Goal: Information Seeking & Learning: Check status

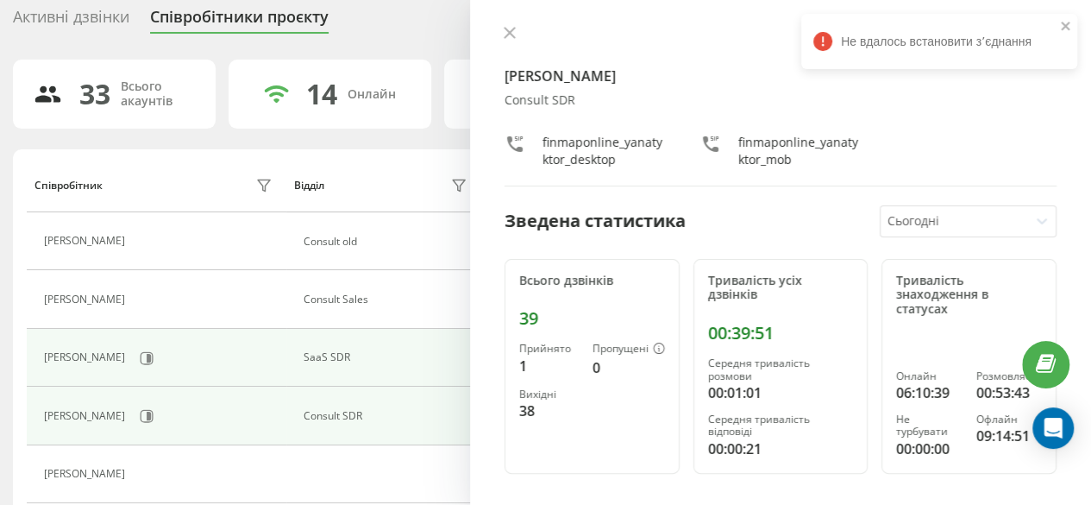
scroll to position [86, 0]
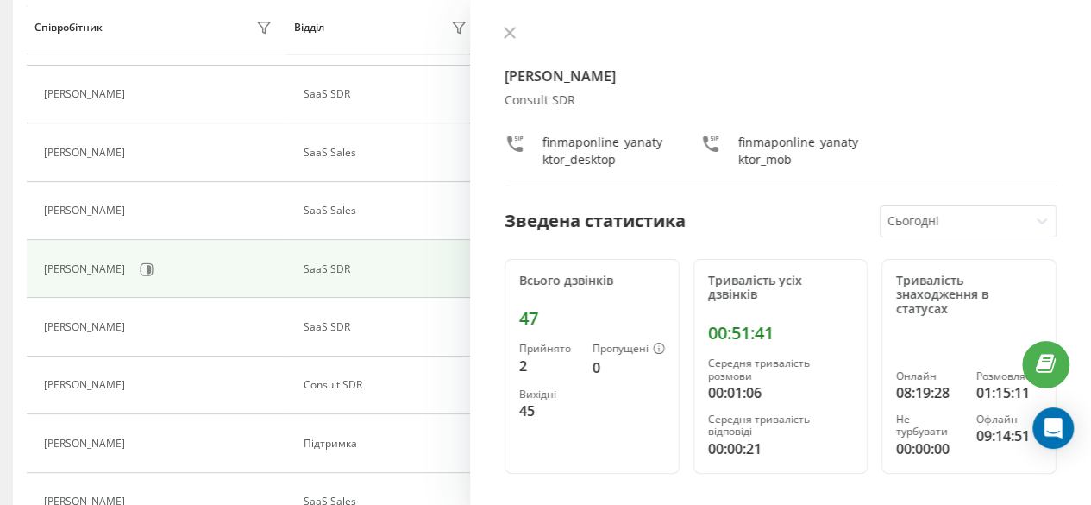
scroll to position [692, 0]
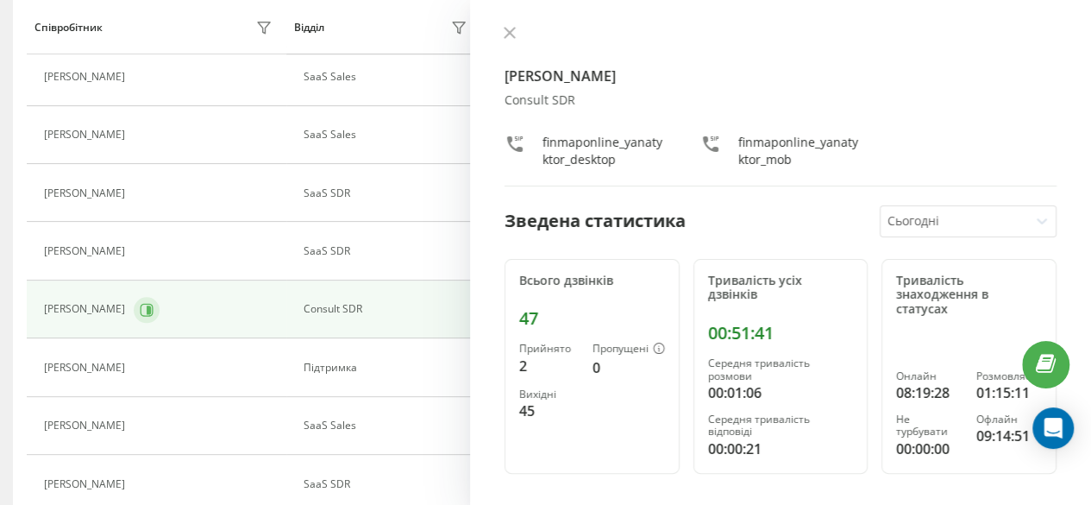
click at [149, 315] on button at bounding box center [147, 310] width 26 height 26
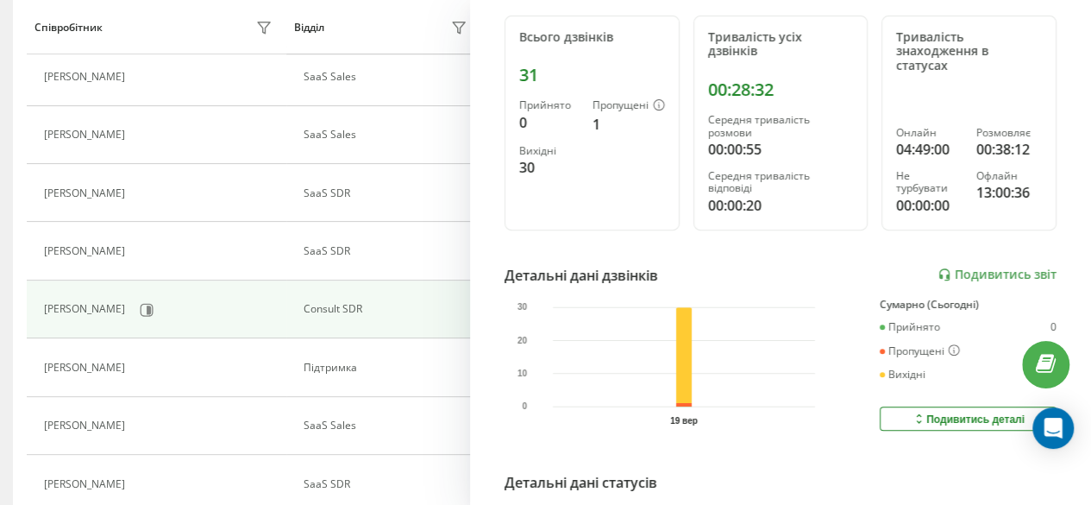
scroll to position [259, 0]
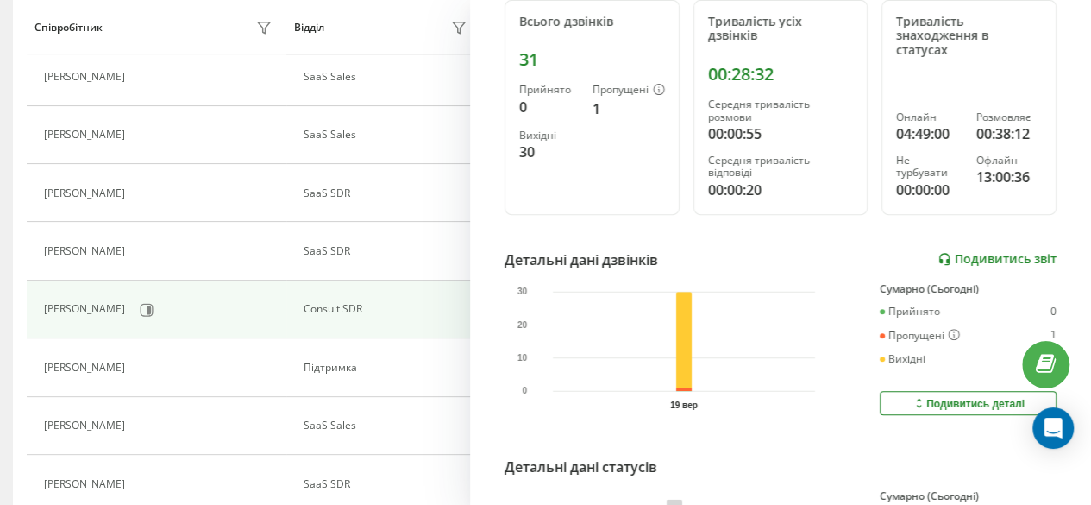
click at [968, 254] on link "Подивитись звіт" at bounding box center [996, 259] width 119 height 15
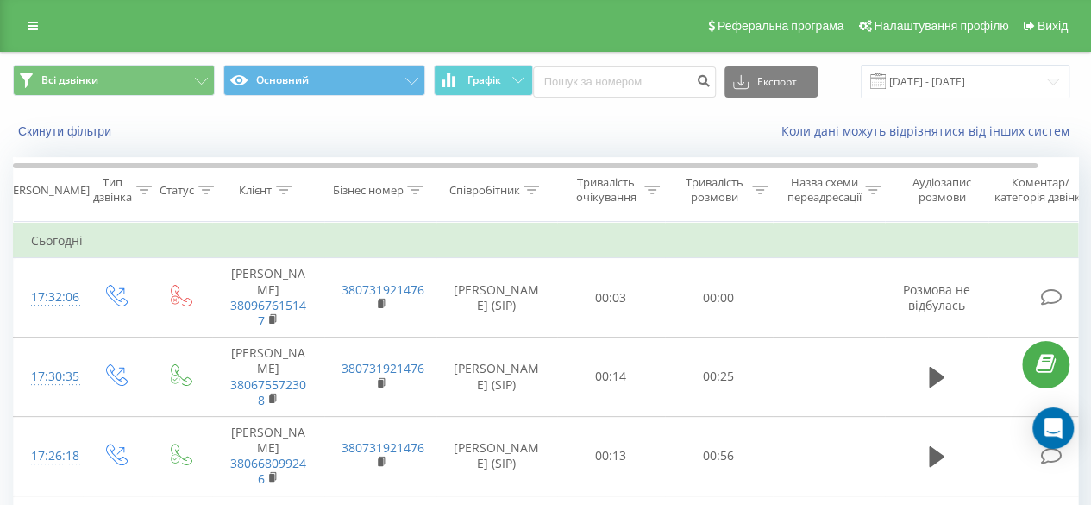
click at [754, 186] on icon at bounding box center [760, 189] width 16 height 9
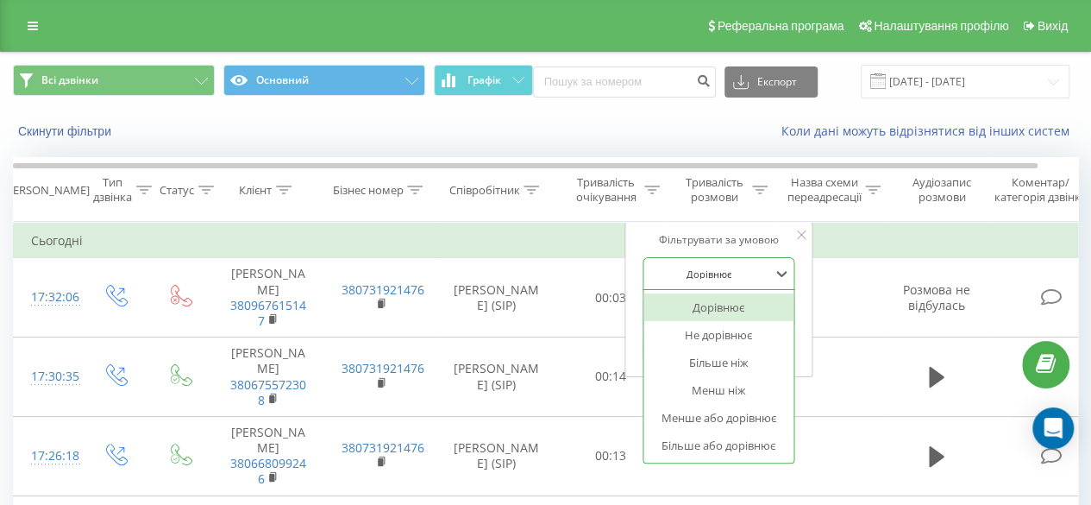
click at [736, 262] on div "Дорівнює" at bounding box center [709, 273] width 126 height 26
click at [712, 368] on div "Більше ніж" at bounding box center [718, 362] width 150 height 28
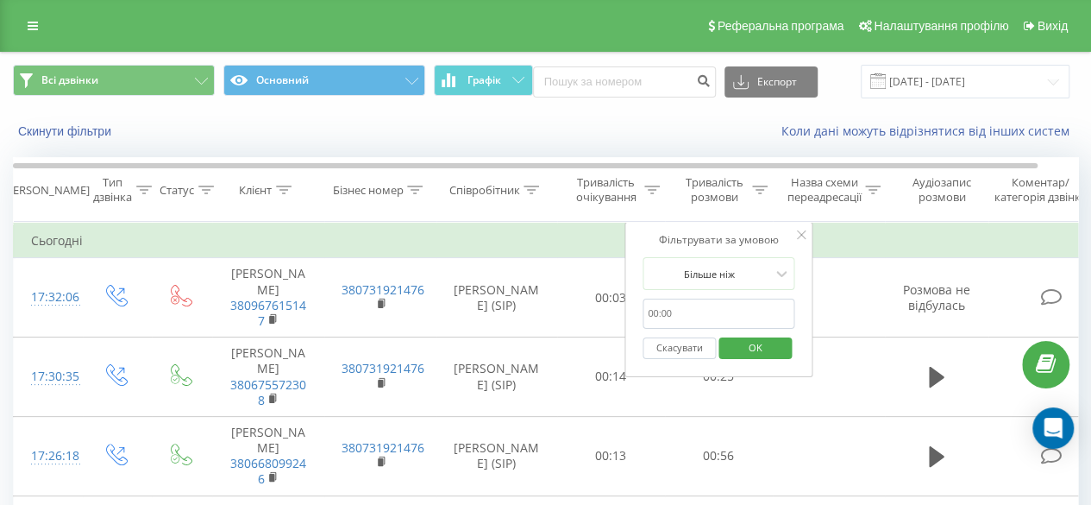
click at [709, 314] on input "text" at bounding box center [719, 313] width 152 height 30
type input "30"
click at [757, 343] on span "OK" at bounding box center [755, 347] width 48 height 27
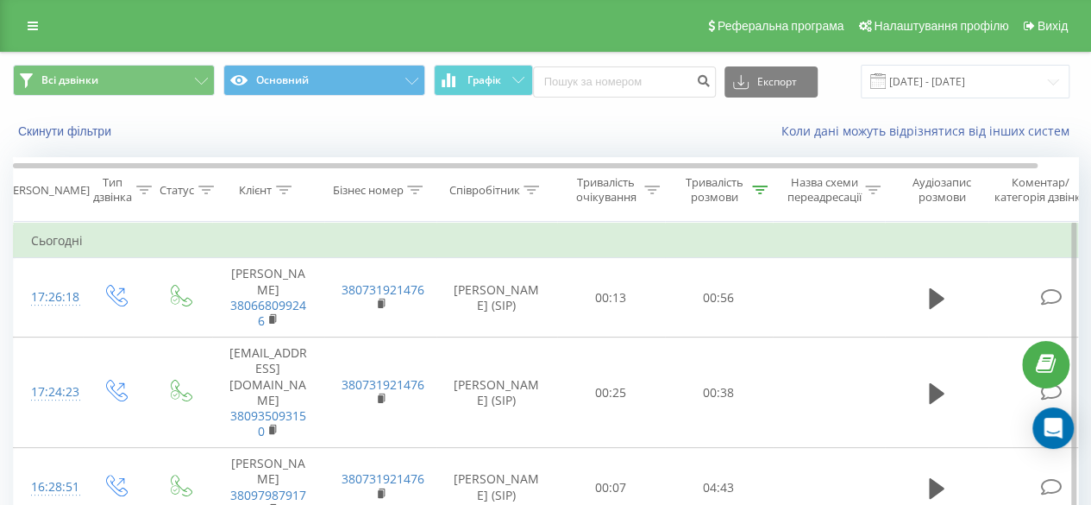
scroll to position [274, 0]
